Goal: Check status: Check status

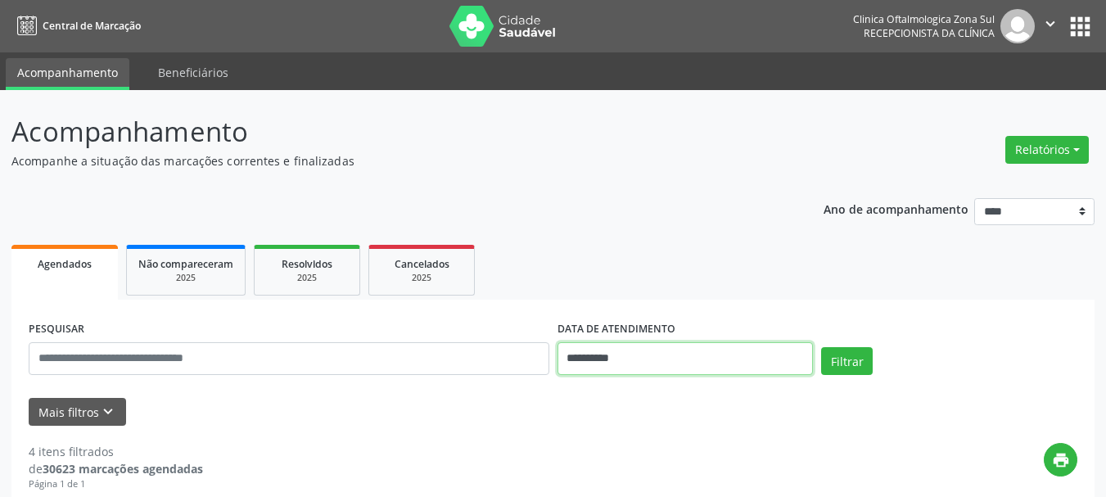
click at [610, 361] on input "**********" at bounding box center [685, 358] width 256 height 33
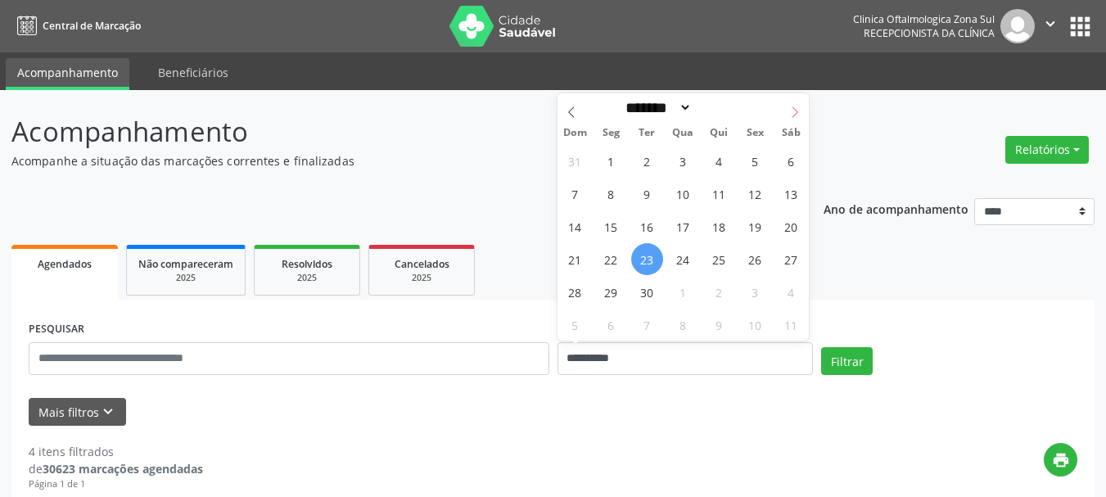
click at [791, 113] on icon at bounding box center [794, 111] width 11 height 11
select select "*"
click at [754, 222] on span "17" at bounding box center [755, 226] width 32 height 32
type input "**********"
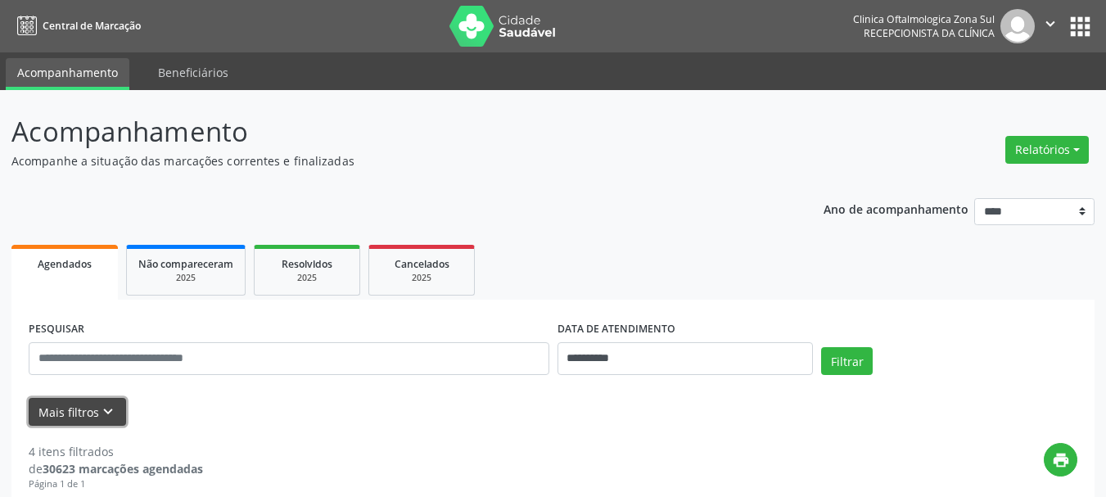
click at [66, 408] on button "Mais filtros keyboard_arrow_down" at bounding box center [77, 412] width 97 height 29
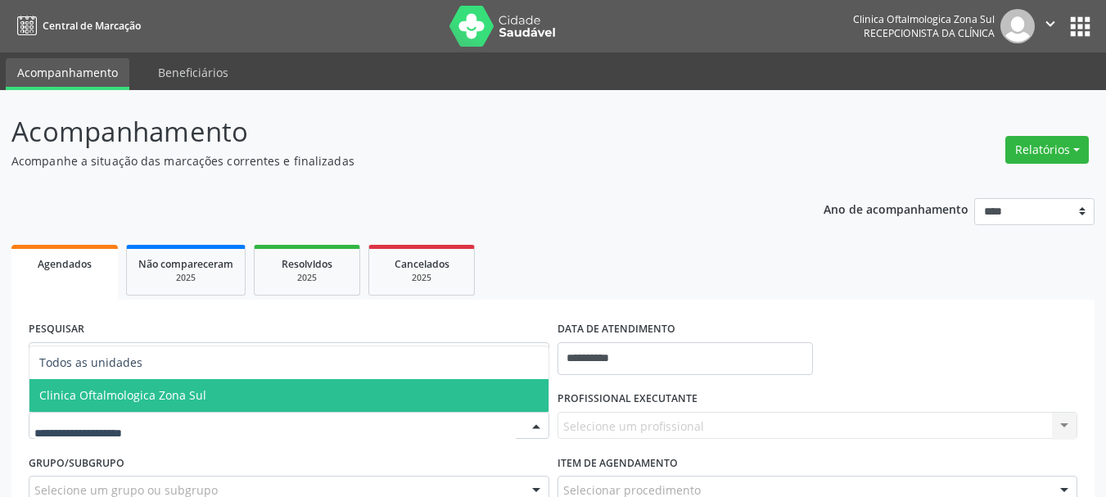
click at [143, 392] on span "Clinica Oftalmologica Zona Sul" at bounding box center [122, 395] width 167 height 16
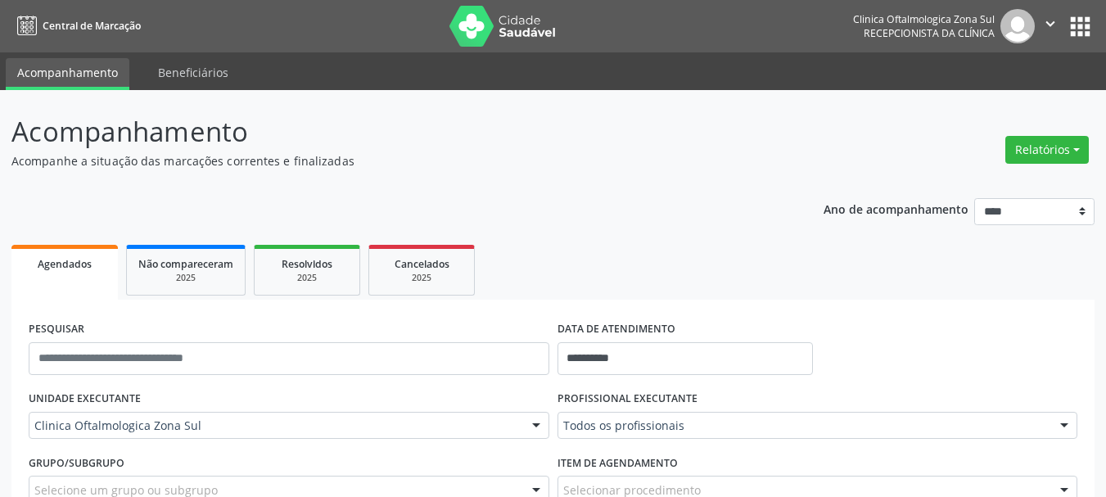
click at [753, 436] on div "Todos os profissionais" at bounding box center [817, 426] width 520 height 28
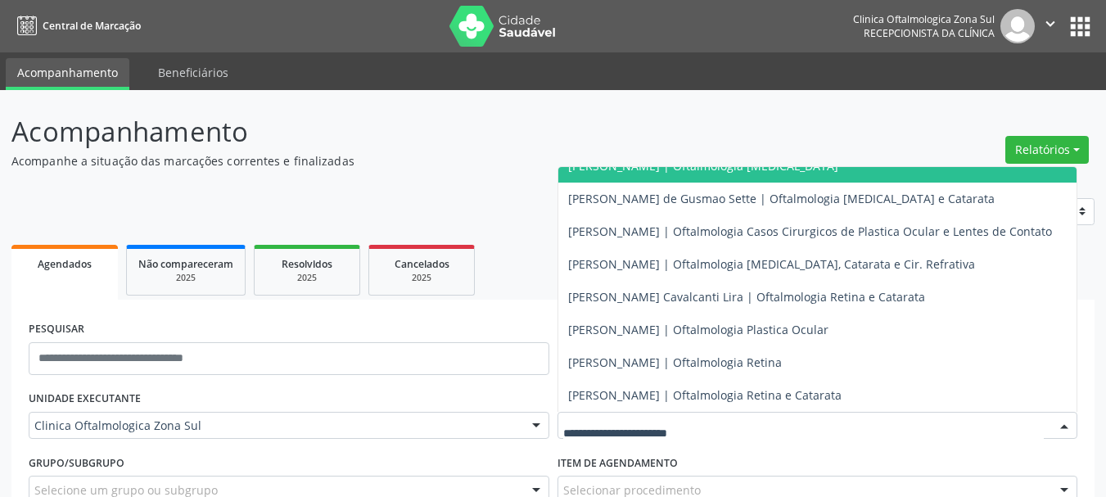
scroll to position [160, 0]
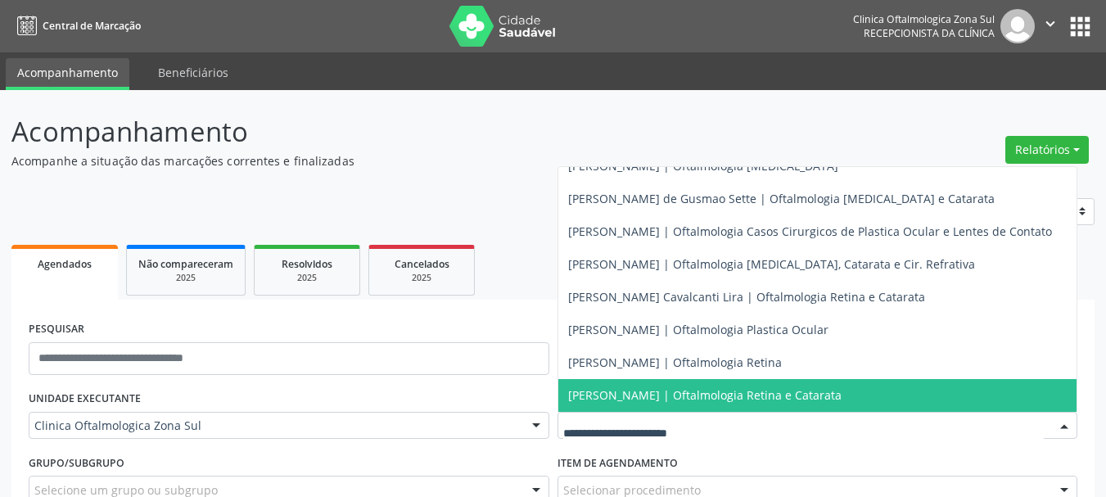
click at [654, 387] on span "Tiago Marques Cavalcanti | Oftalmologia Retina e Catarata" at bounding box center [704, 395] width 273 height 16
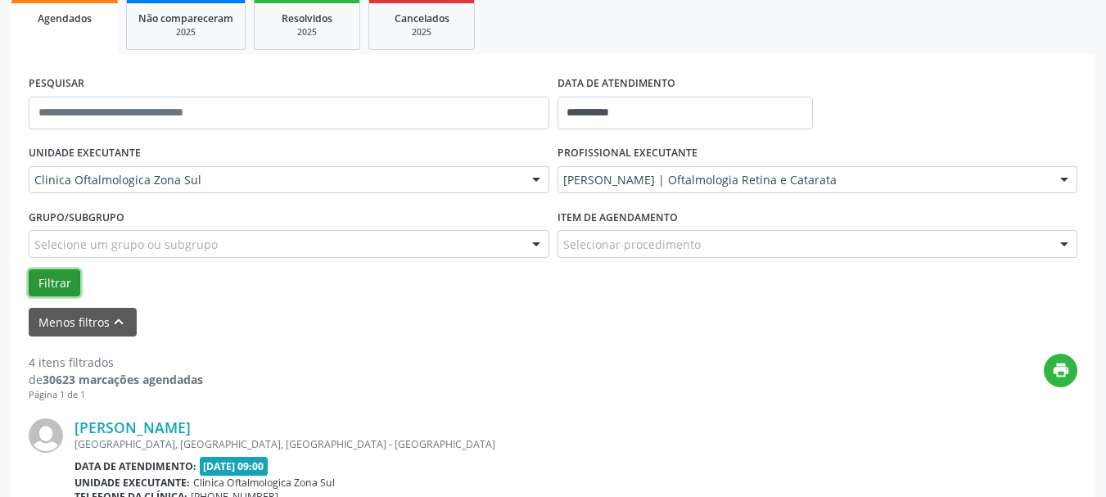
click at [50, 279] on button "Filtrar" at bounding box center [55, 283] width 52 height 28
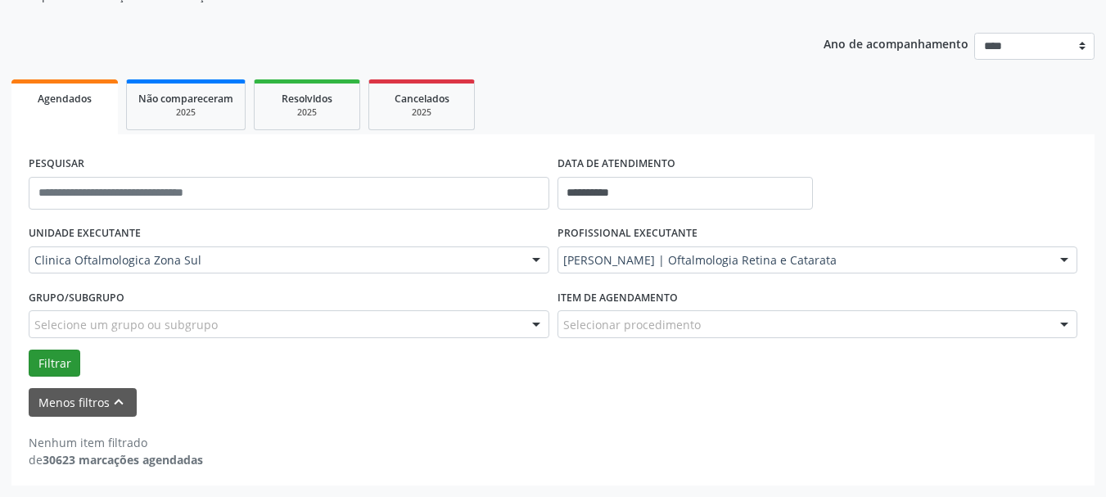
scroll to position [165, 0]
click at [566, 83] on ul "Agendados Não compareceram 2025 Resolvidos 2025 Cancelados 2025" at bounding box center [552, 104] width 1083 height 59
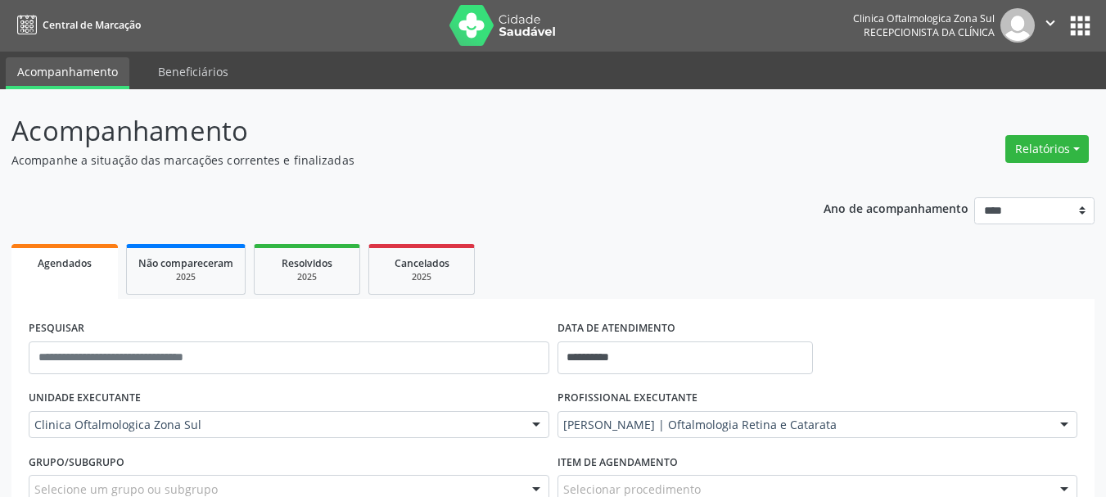
scroll to position [0, 0]
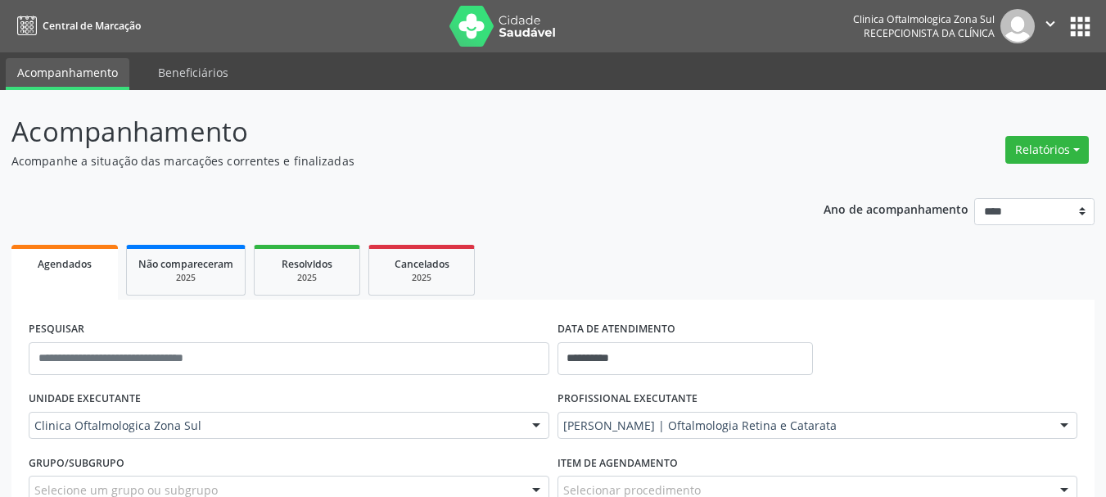
click at [498, 37] on img at bounding box center [502, 26] width 106 height 41
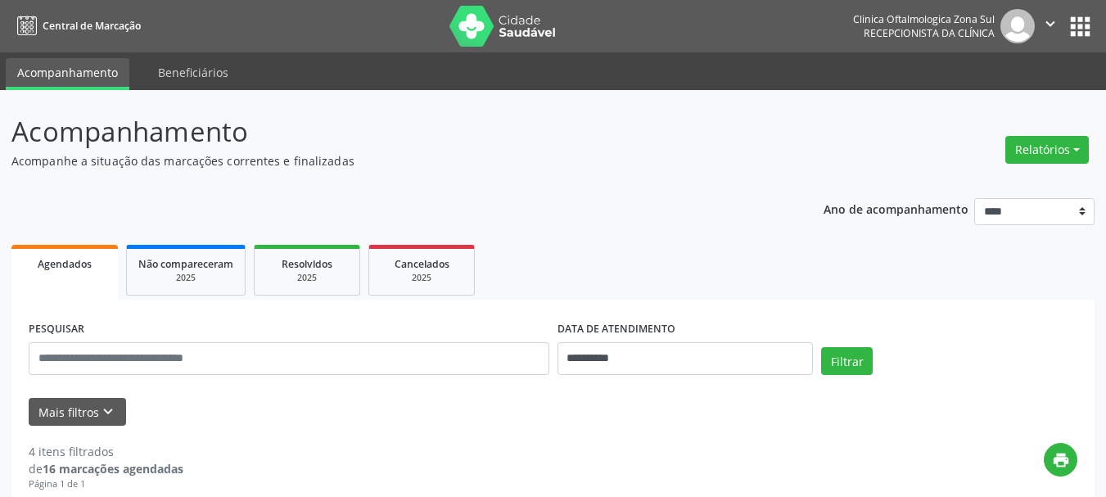
click at [781, 275] on ul "Agendados Não compareceram 2025 Resolvidos 2025 Cancelados 2025" at bounding box center [552, 270] width 1083 height 59
click at [502, 12] on img at bounding box center [502, 26] width 106 height 41
click at [539, 36] on img at bounding box center [502, 26] width 106 height 41
